Goal: Find specific page/section: Find specific page/section

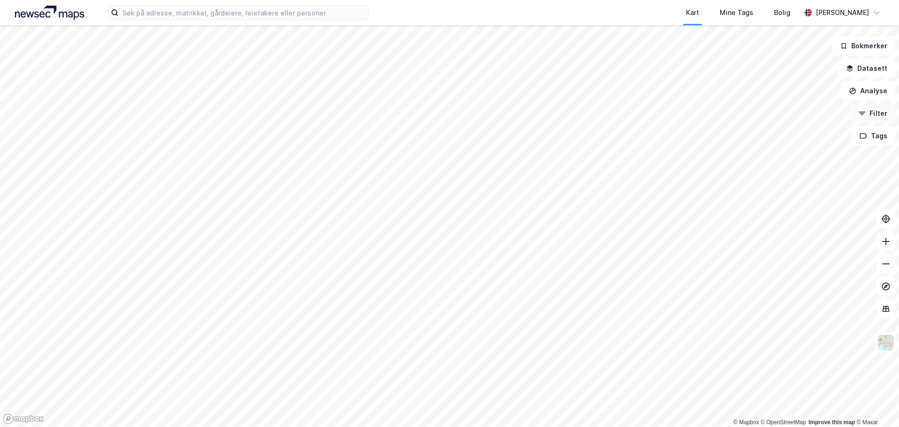
click at [880, 114] on button "Filter" at bounding box center [873, 113] width 45 height 19
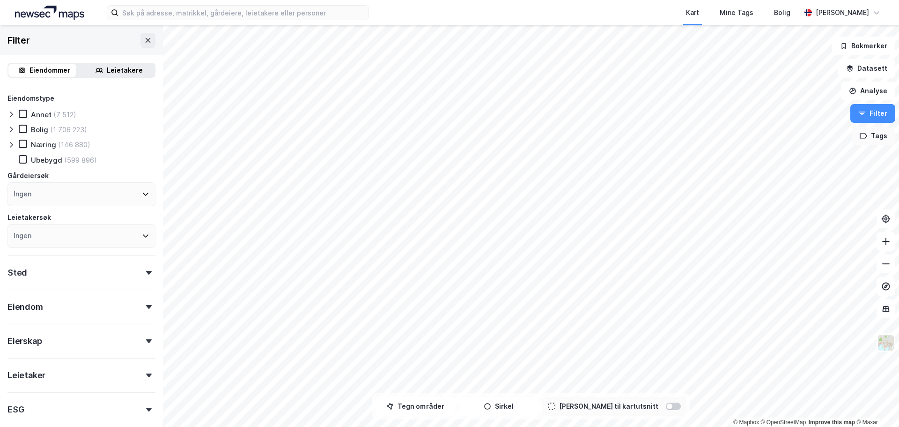
click at [882, 136] on button "Tags" at bounding box center [874, 135] width 44 height 19
click at [767, 164] on div "xxx ( 0 )" at bounding box center [773, 161] width 89 height 8
click at [767, 160] on div "xxx ( 0 )" at bounding box center [773, 161] width 89 height 8
click at [832, 139] on icon at bounding box center [832, 141] width 7 height 7
click at [870, 44] on button "Bokmerker" at bounding box center [863, 46] width 63 height 19
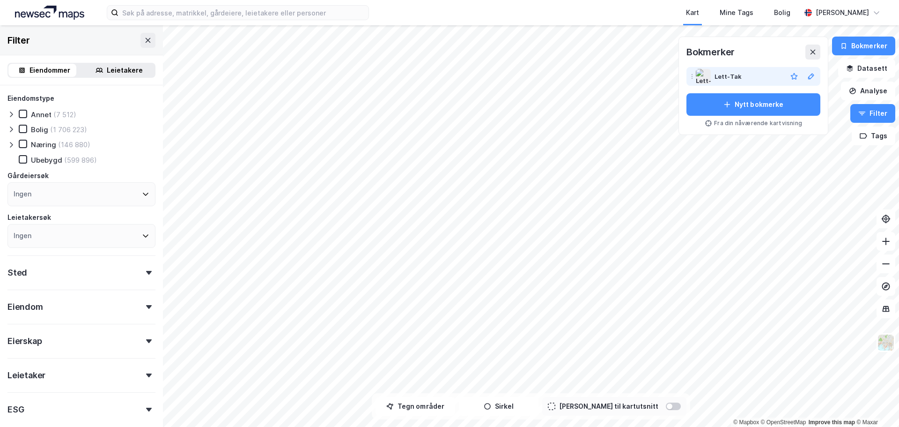
click at [755, 74] on div "Lett-Tak" at bounding box center [749, 76] width 68 height 11
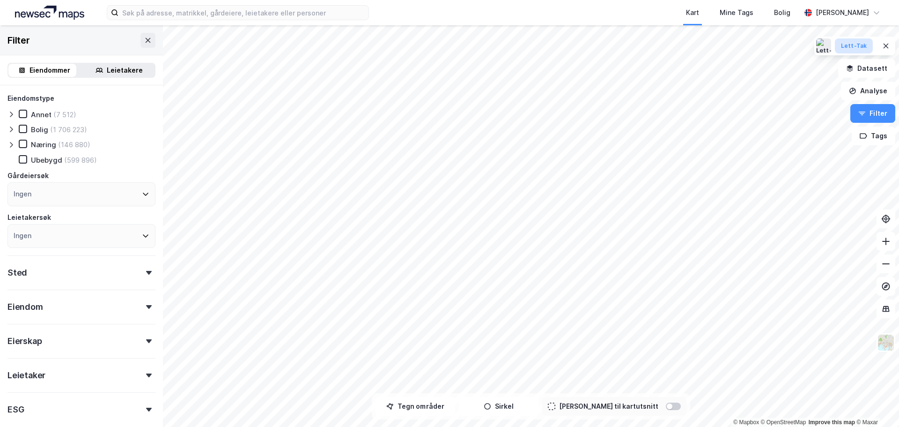
click at [858, 45] on div "Lett-Tak" at bounding box center [854, 46] width 26 height 8
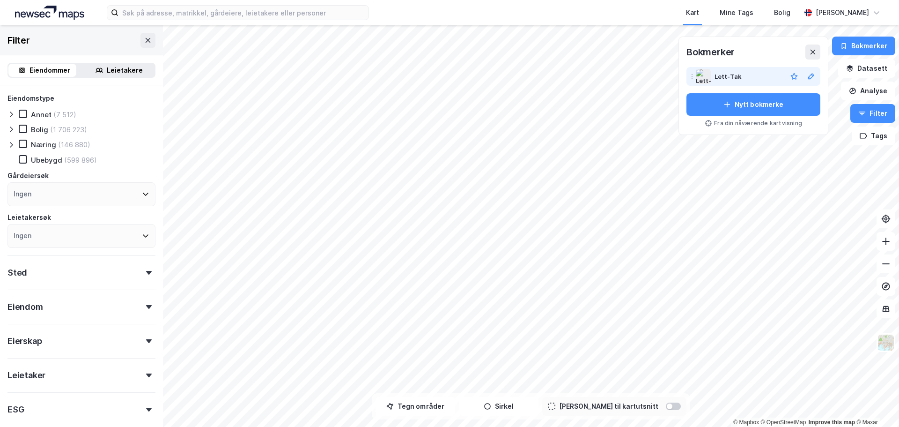
click at [757, 73] on div "Lett-Tak" at bounding box center [749, 76] width 68 height 11
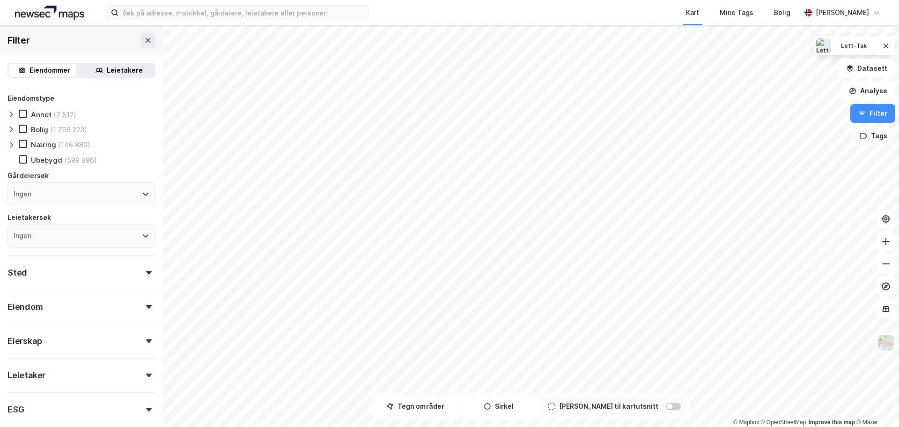
click at [878, 139] on button "Tags" at bounding box center [874, 135] width 44 height 19
click at [838, 141] on button at bounding box center [832, 141] width 15 height 15
click at [869, 141] on button "Tags" at bounding box center [874, 135] width 44 height 19
click at [868, 113] on button "Filter" at bounding box center [873, 113] width 45 height 19
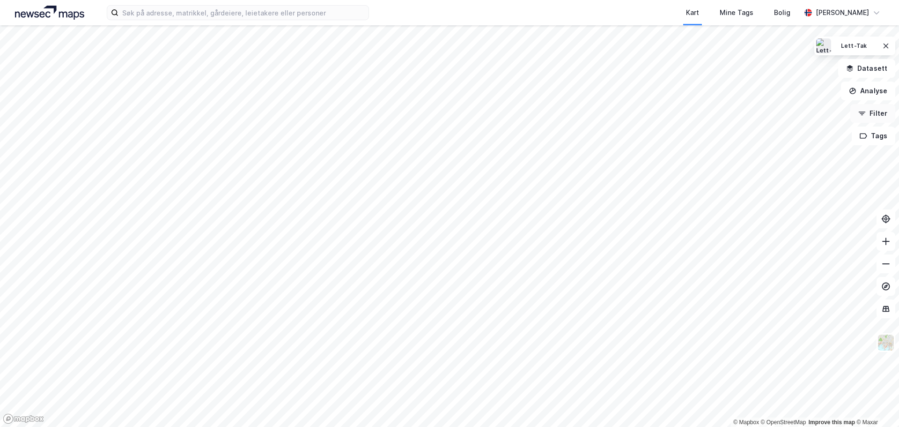
click at [868, 113] on button "Filter" at bounding box center [873, 113] width 45 height 19
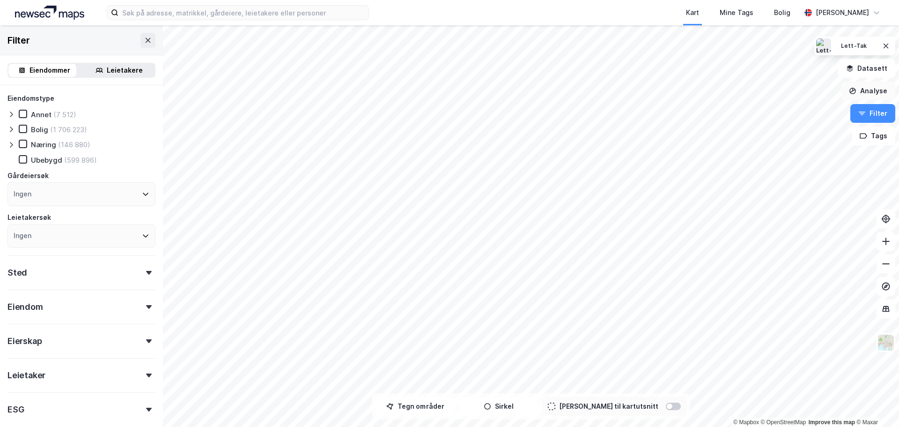
click at [871, 89] on button "Analyse" at bounding box center [868, 90] width 54 height 19
click at [872, 72] on button "Datasett" at bounding box center [866, 68] width 57 height 19
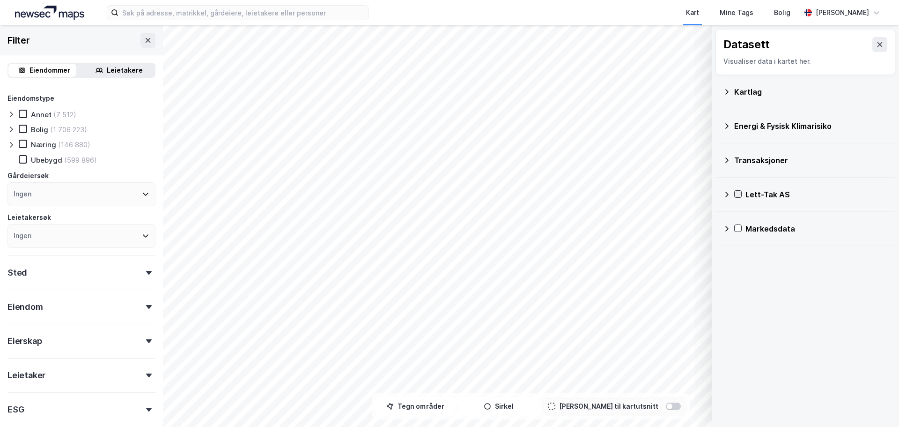
click at [739, 194] on icon at bounding box center [738, 193] width 5 height 3
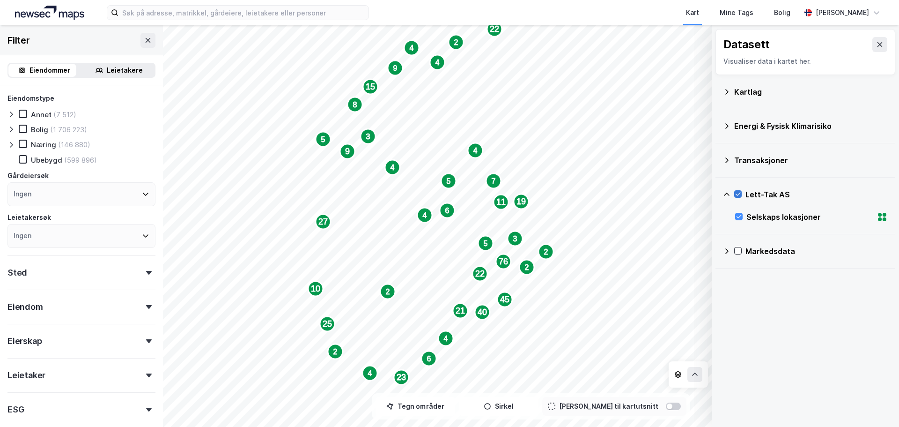
click at [739, 194] on icon at bounding box center [738, 193] width 5 height 3
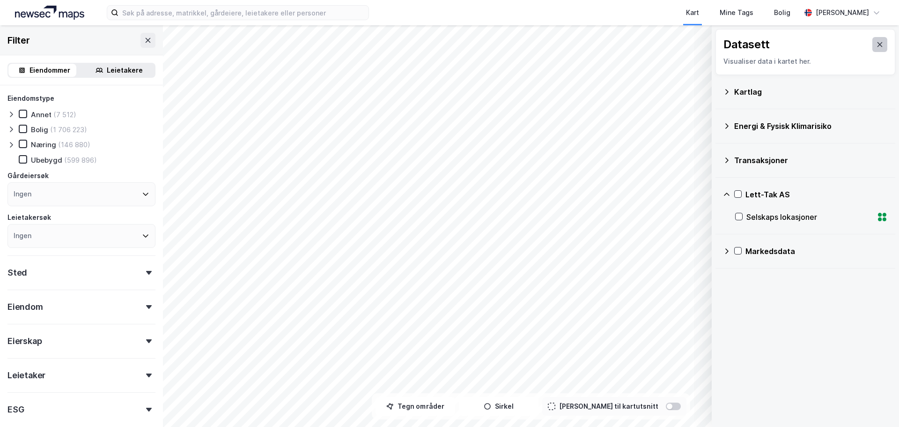
click at [876, 48] on icon at bounding box center [879, 44] width 7 height 7
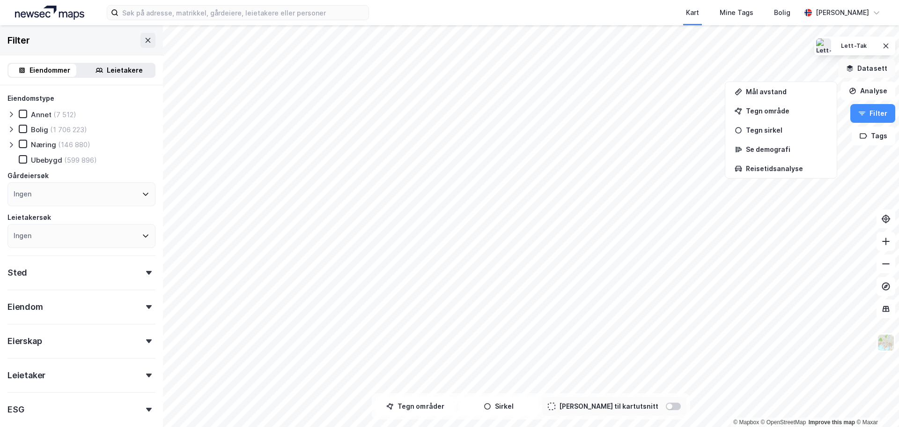
click at [873, 70] on button "Datasett" at bounding box center [866, 68] width 57 height 19
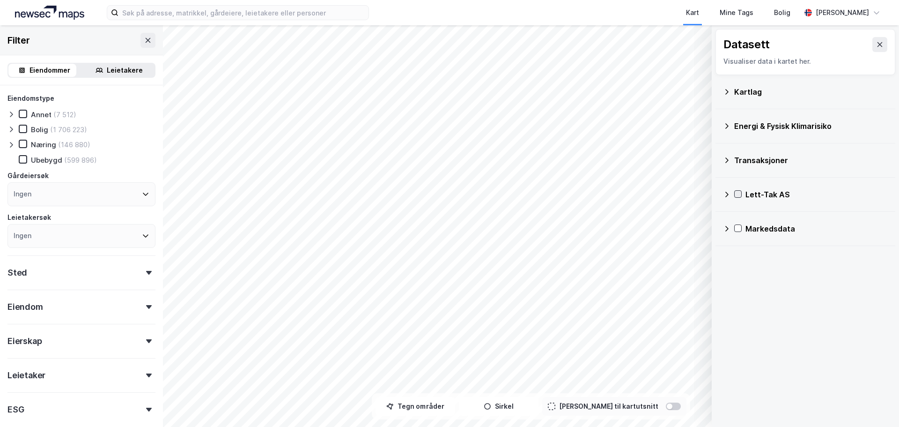
click at [741, 193] on div at bounding box center [737, 193] width 7 height 7
